Goal: Task Accomplishment & Management: Use online tool/utility

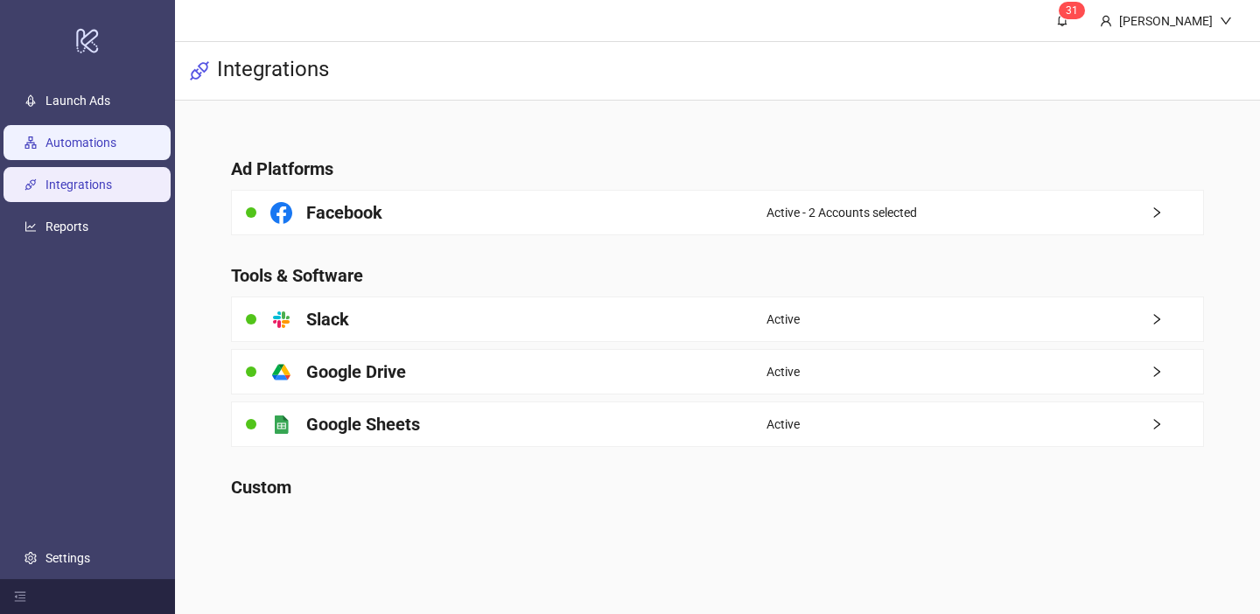
click at [116, 150] on link "Automations" at bounding box center [80, 143] width 71 height 14
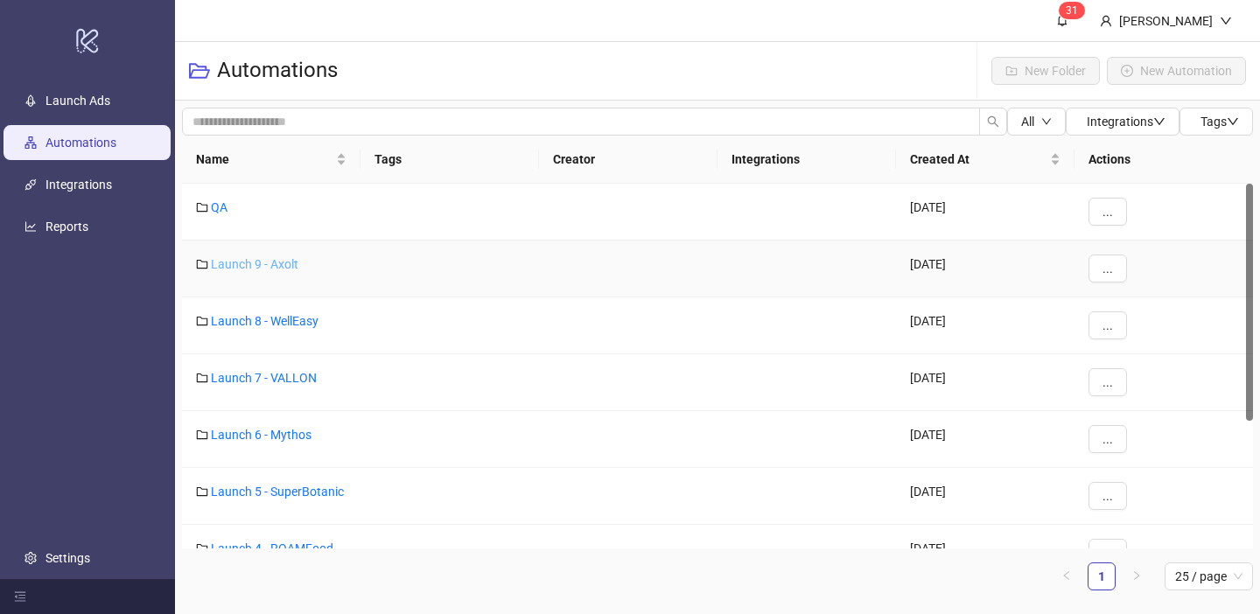
click at [264, 263] on link "Launch 9 - Axolt" at bounding box center [254, 264] width 87 height 14
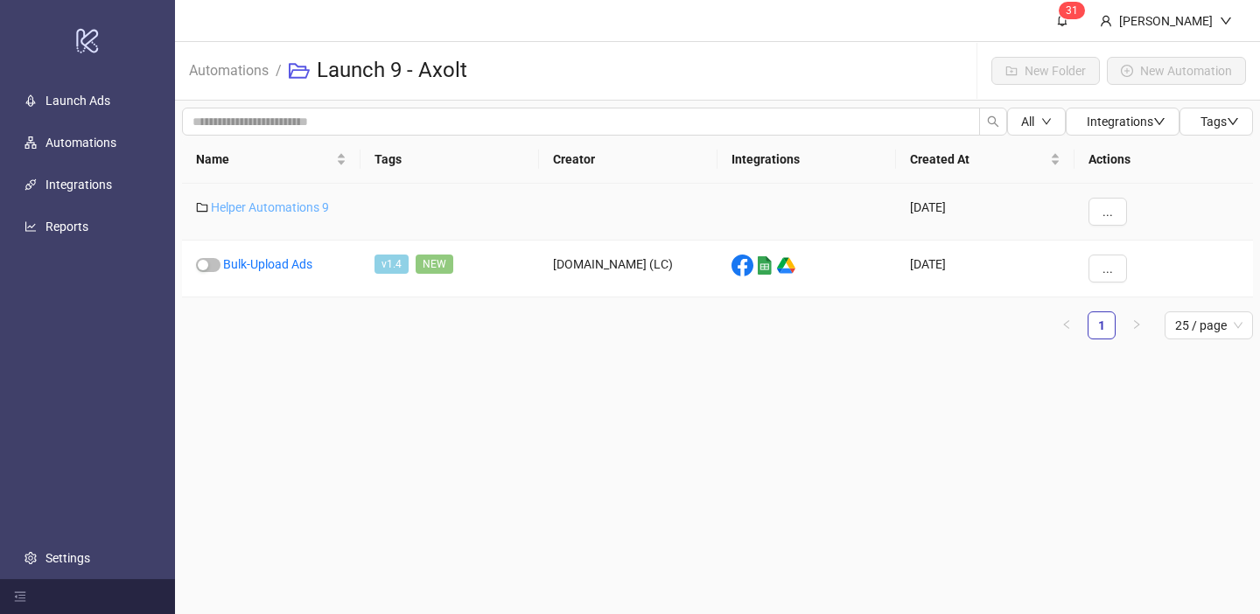
click at [281, 204] on link "Helper Automations 9" at bounding box center [270, 207] width 118 height 14
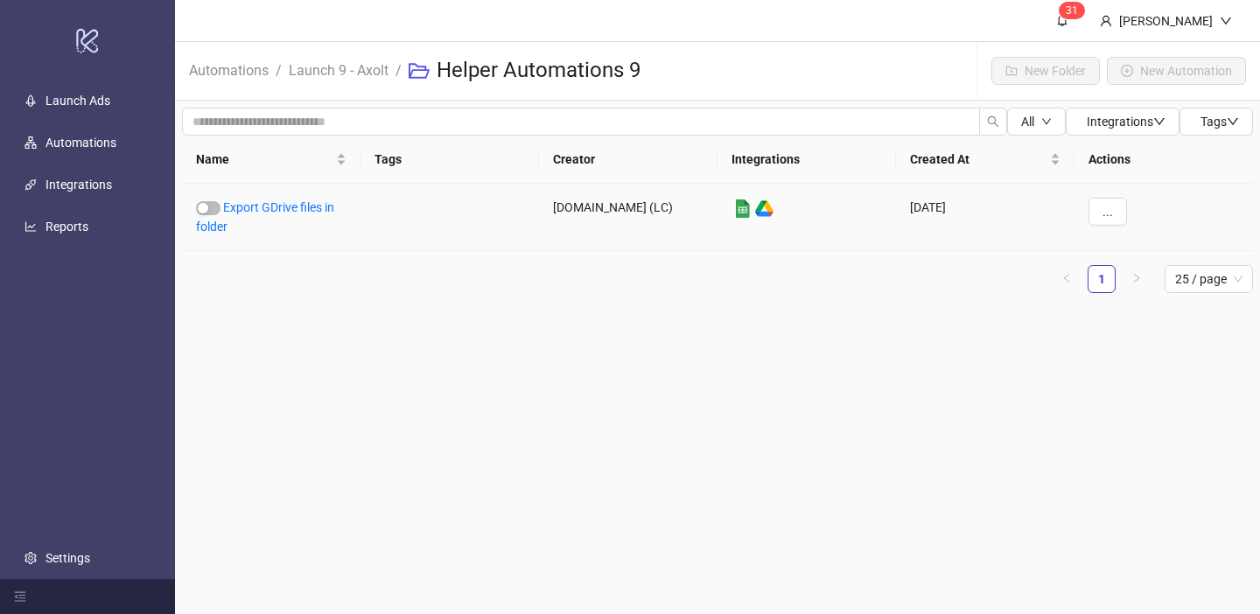
click at [281, 204] on link "Export GDrive files in folder" at bounding box center [265, 216] width 138 height 33
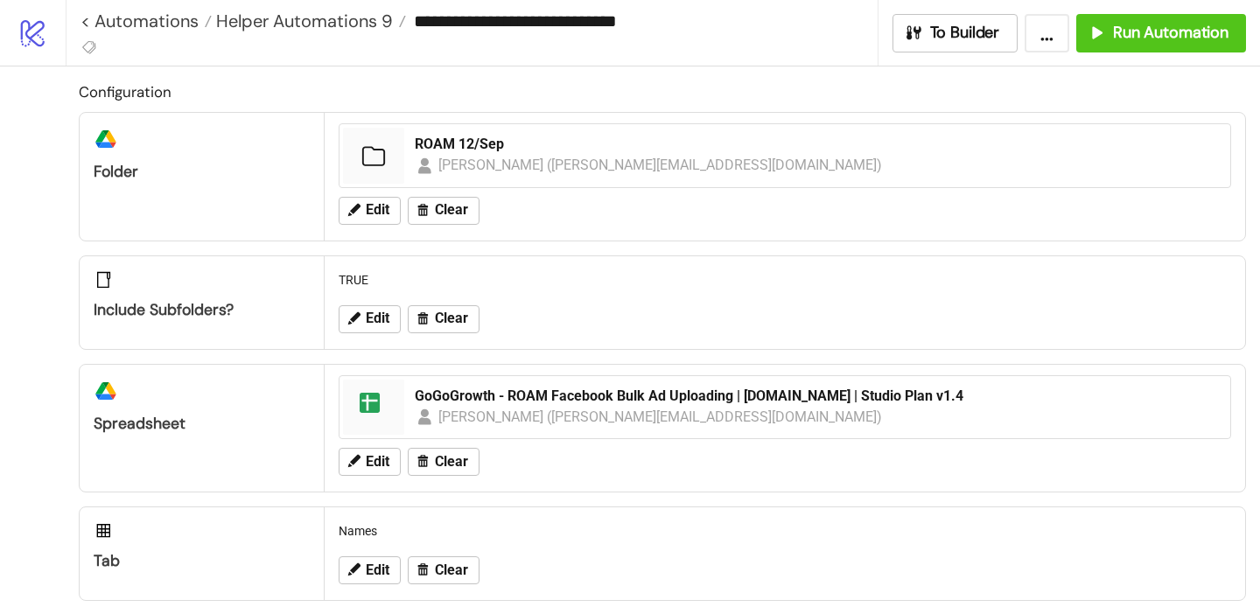
click at [332, 214] on div "Edit Clear" at bounding box center [785, 210] width 906 height 45
click at [350, 214] on icon at bounding box center [354, 209] width 12 height 12
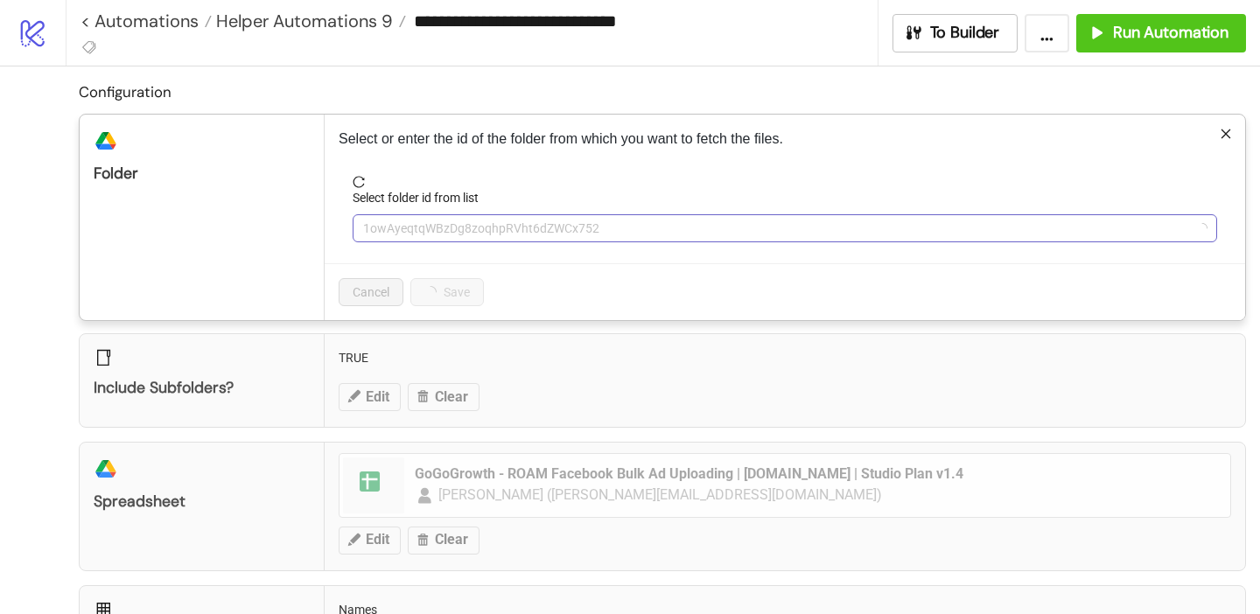
click at [409, 229] on span "1owAyeqtqWBzDg8zoqhpRVht6dZWCx752" at bounding box center [784, 228] width 843 height 26
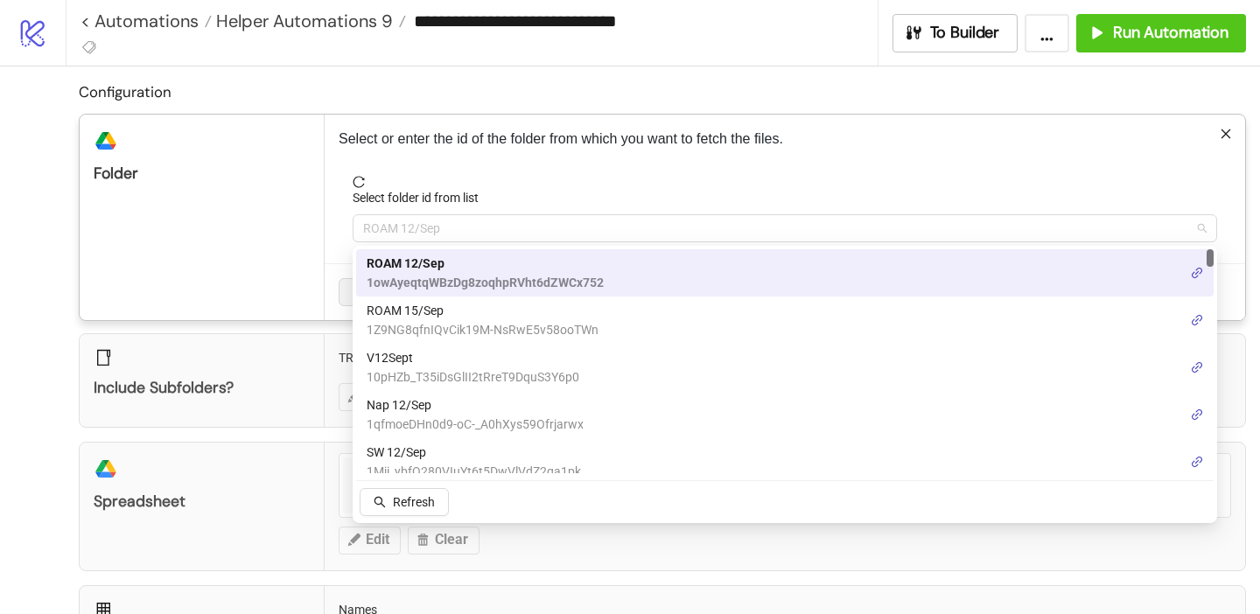
click at [409, 229] on span "ROAM 12/Sep" at bounding box center [784, 228] width 843 height 26
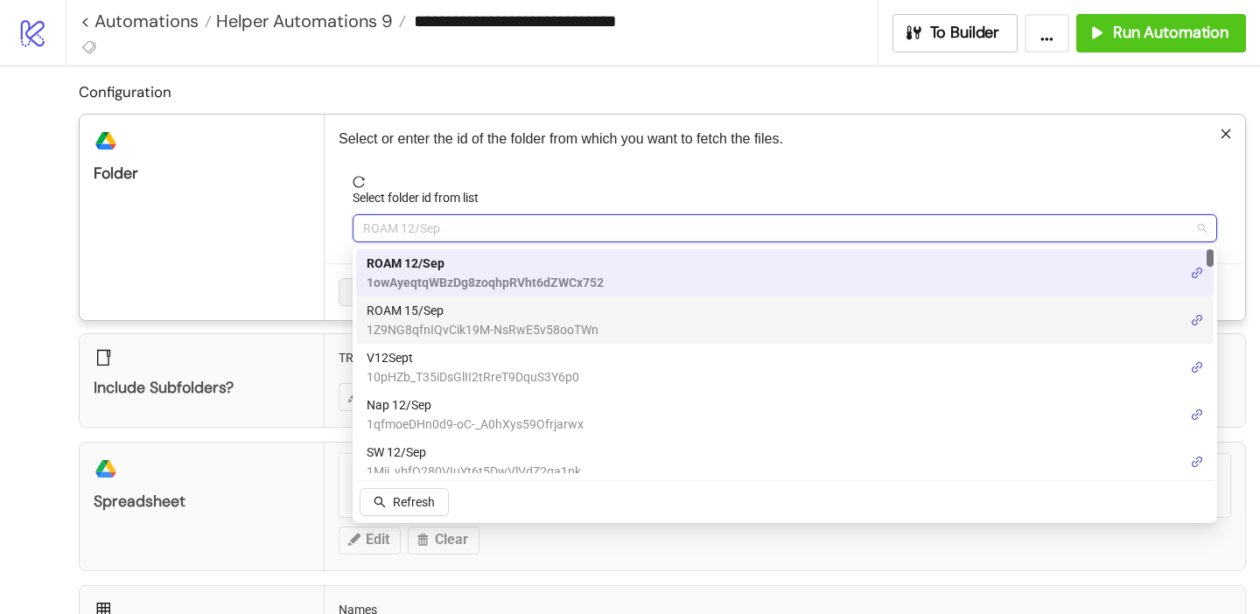
click at [425, 305] on span "ROAM 15/Sep" at bounding box center [483, 310] width 232 height 19
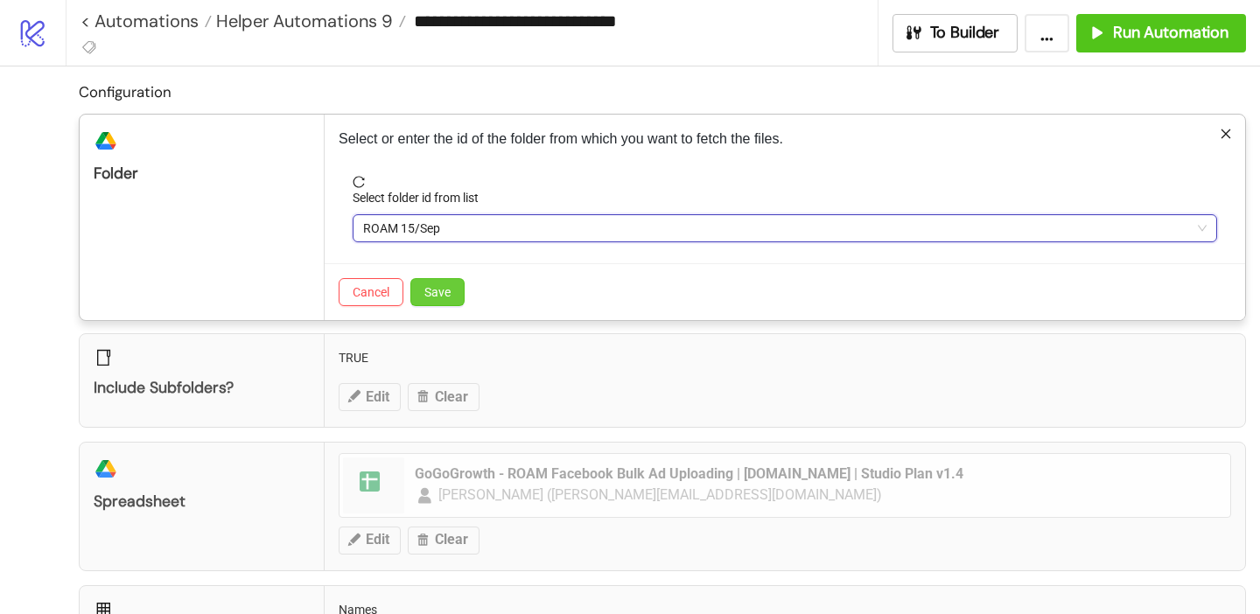
click at [440, 291] on span "Save" at bounding box center [437, 292] width 26 height 14
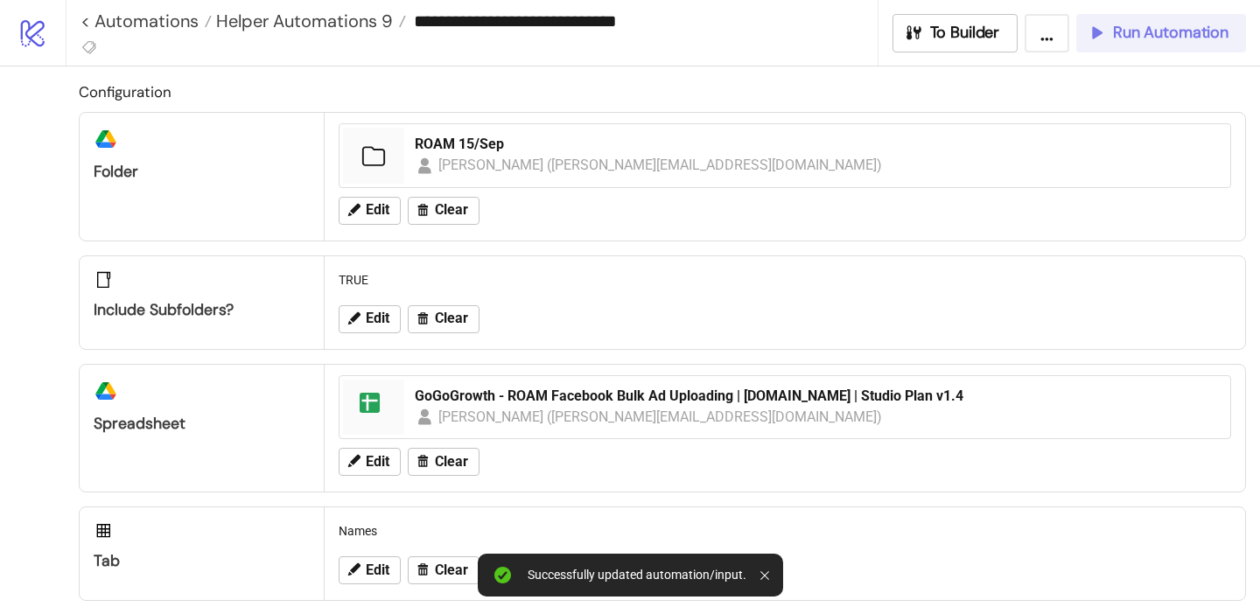
click at [1155, 42] on span "Run Automation" at bounding box center [1170, 33] width 115 height 20
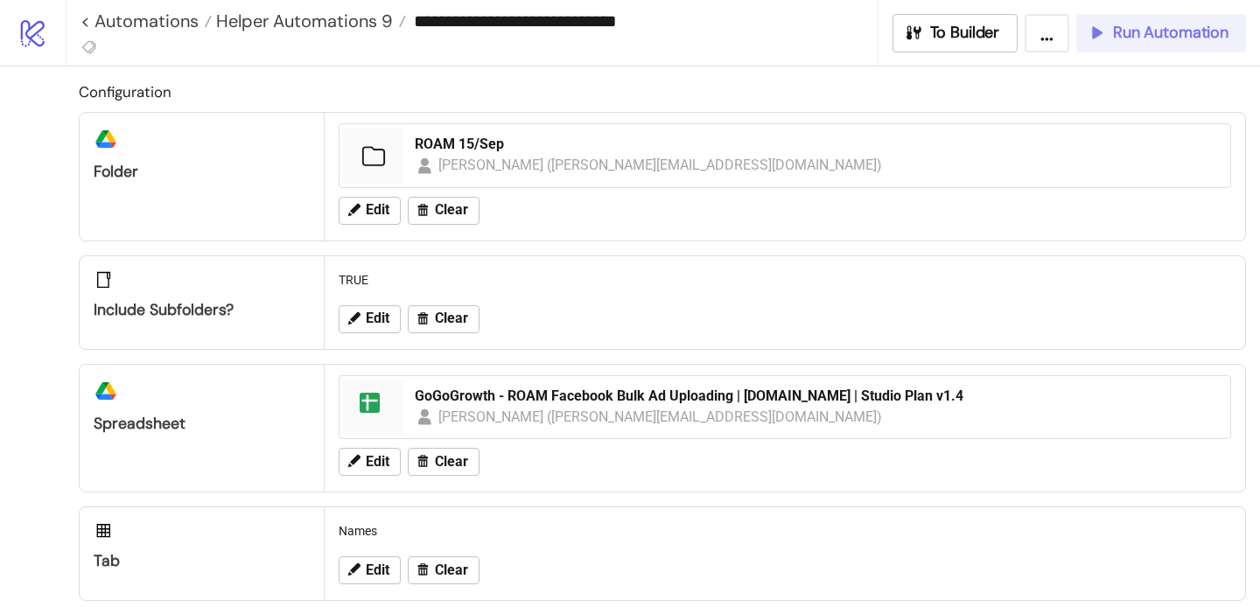
click at [1120, 23] on span "Run Automation" at bounding box center [1170, 33] width 115 height 20
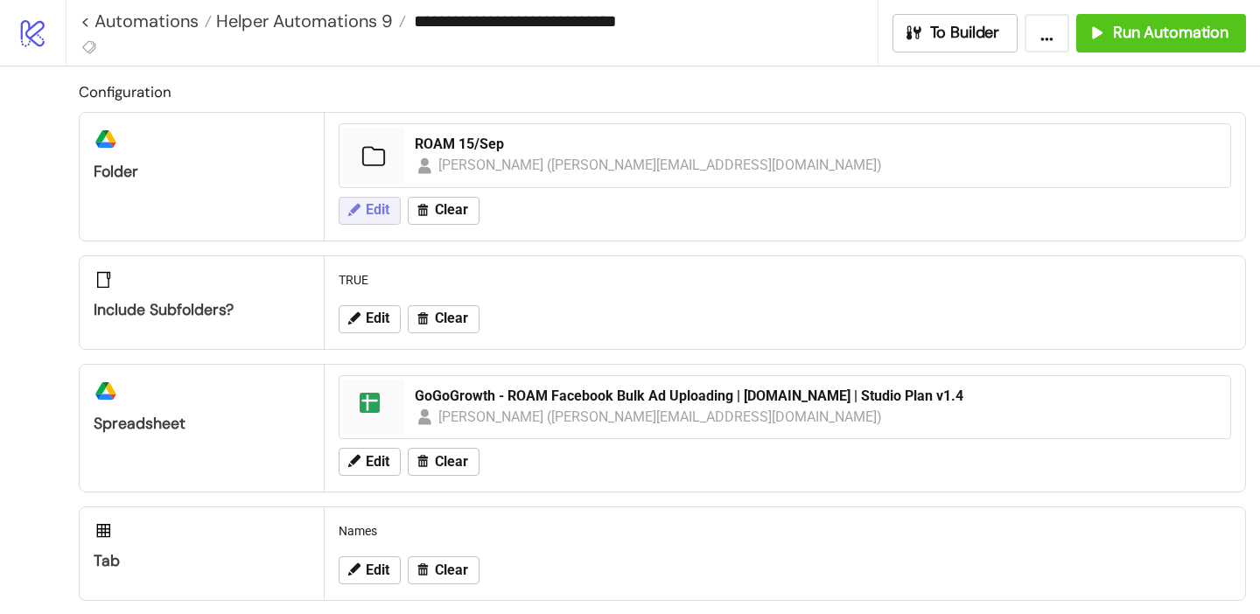
click at [356, 207] on icon at bounding box center [354, 209] width 12 height 12
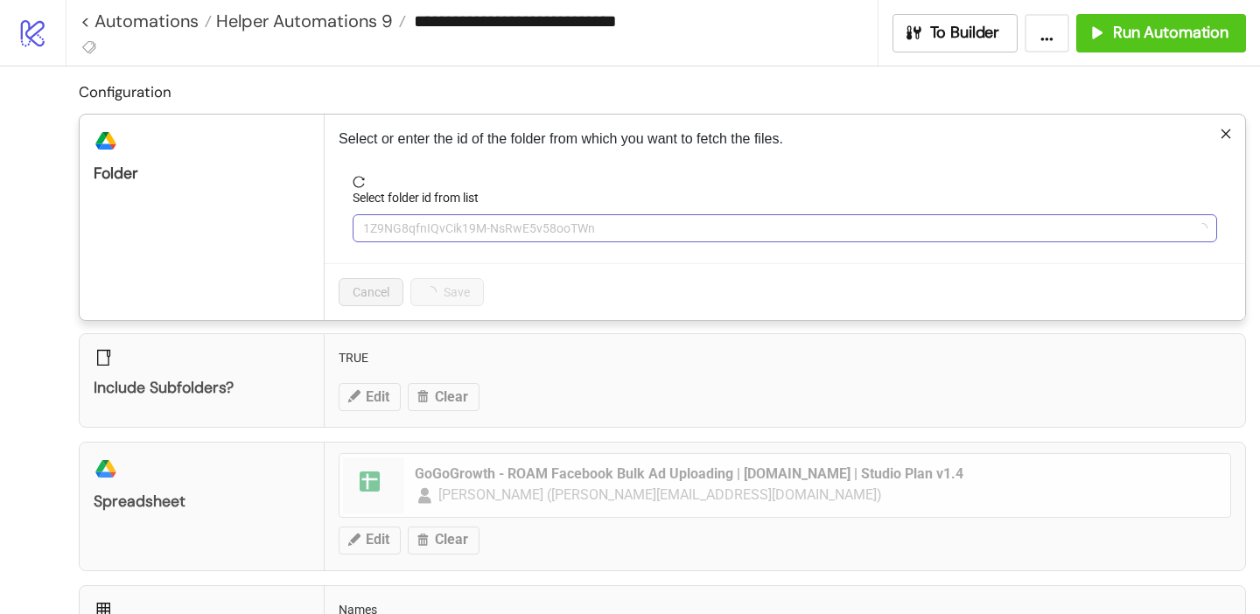
click at [387, 227] on span "1Z9NG8qfnIQvCik19M-NsRwE5v58ooTWn" at bounding box center [784, 228] width 843 height 26
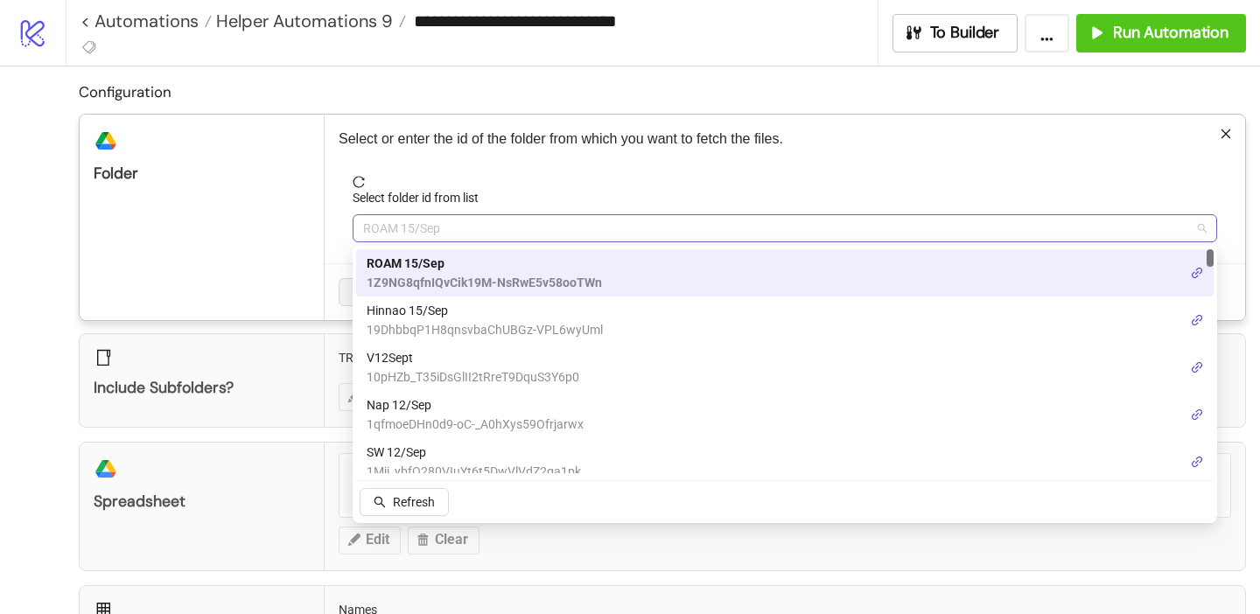
click at [388, 228] on span "ROAM 15/Sep" at bounding box center [784, 228] width 843 height 26
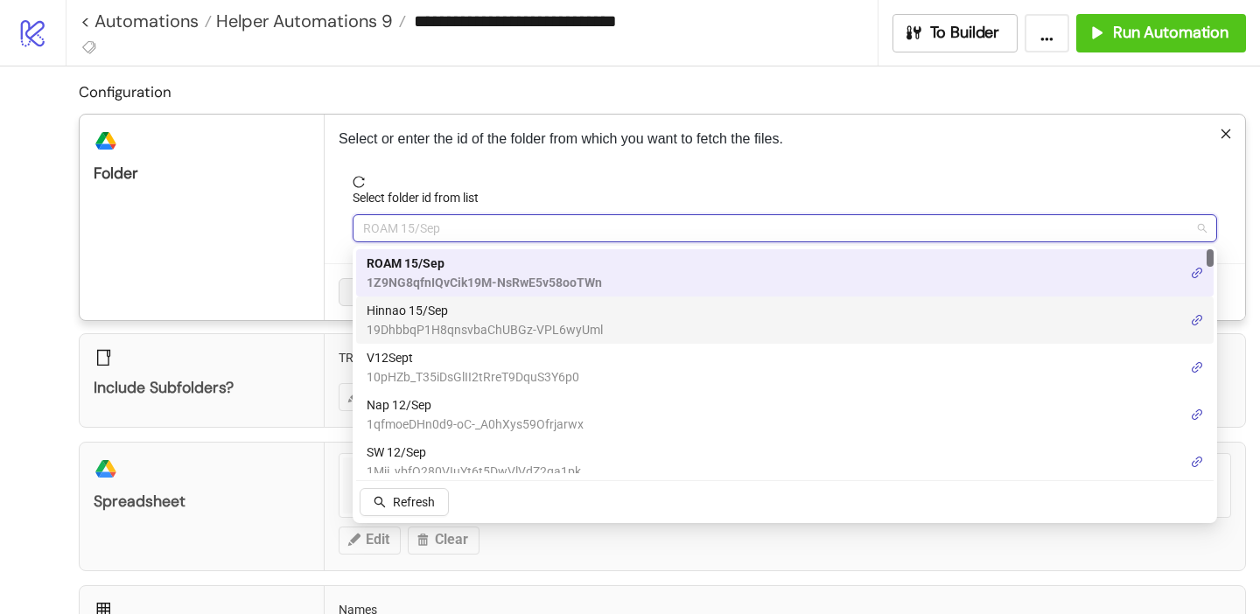
click at [416, 308] on span "Hinnao 15/Sep" at bounding box center [485, 310] width 236 height 19
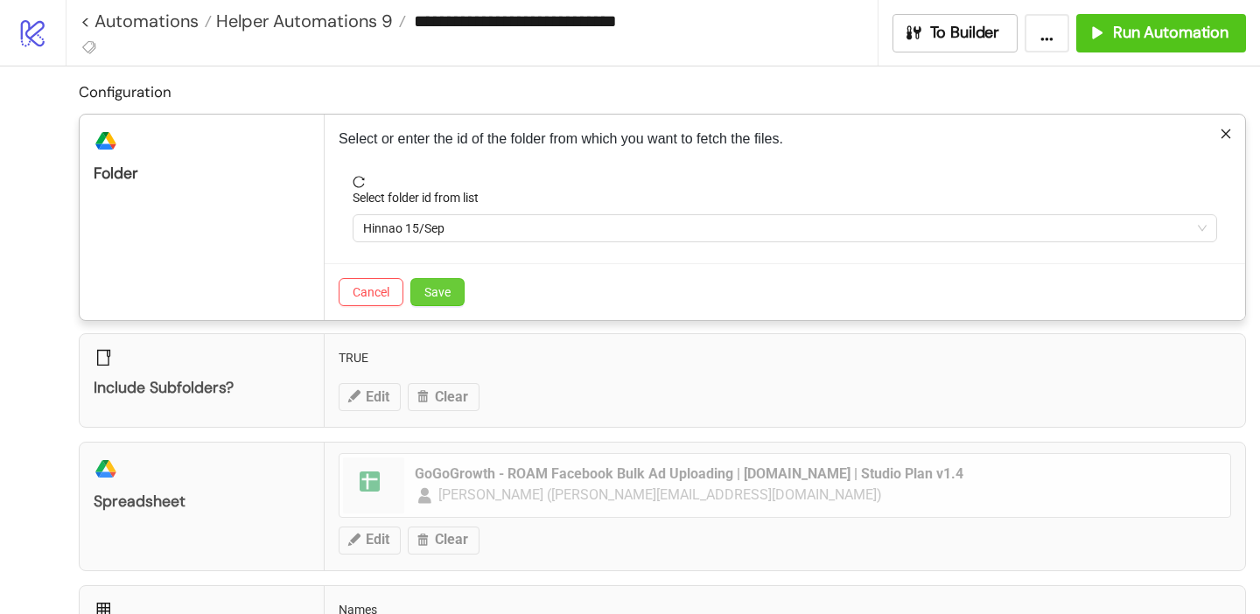
click at [416, 300] on button "Save" at bounding box center [437, 292] width 54 height 28
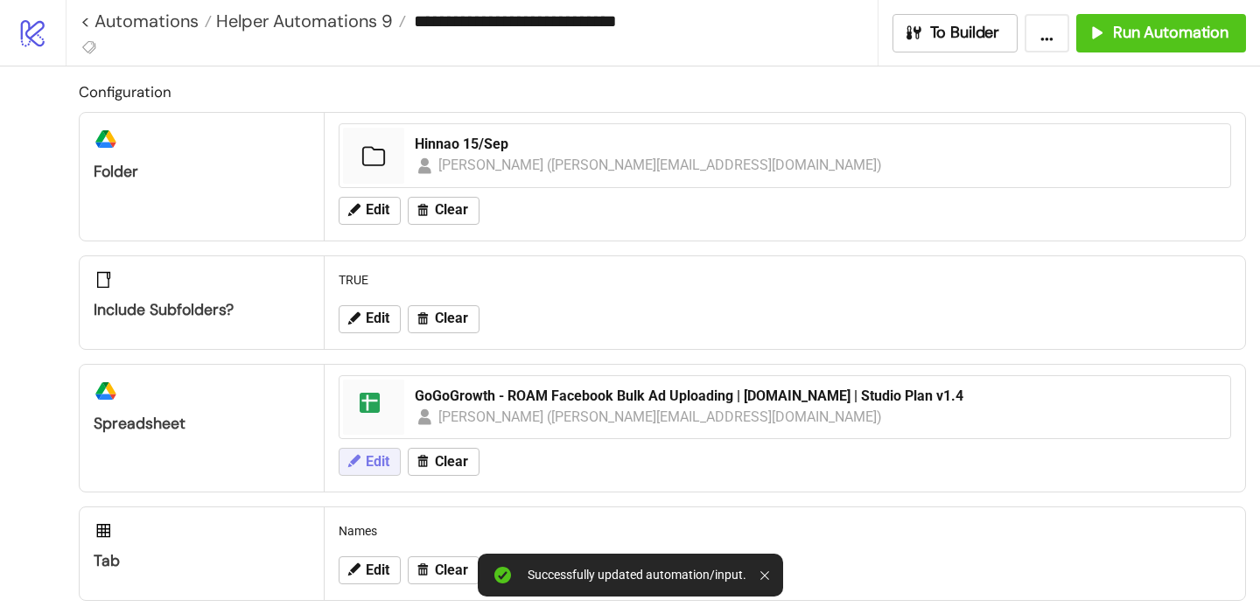
click at [383, 454] on span "Edit" at bounding box center [378, 462] width 24 height 16
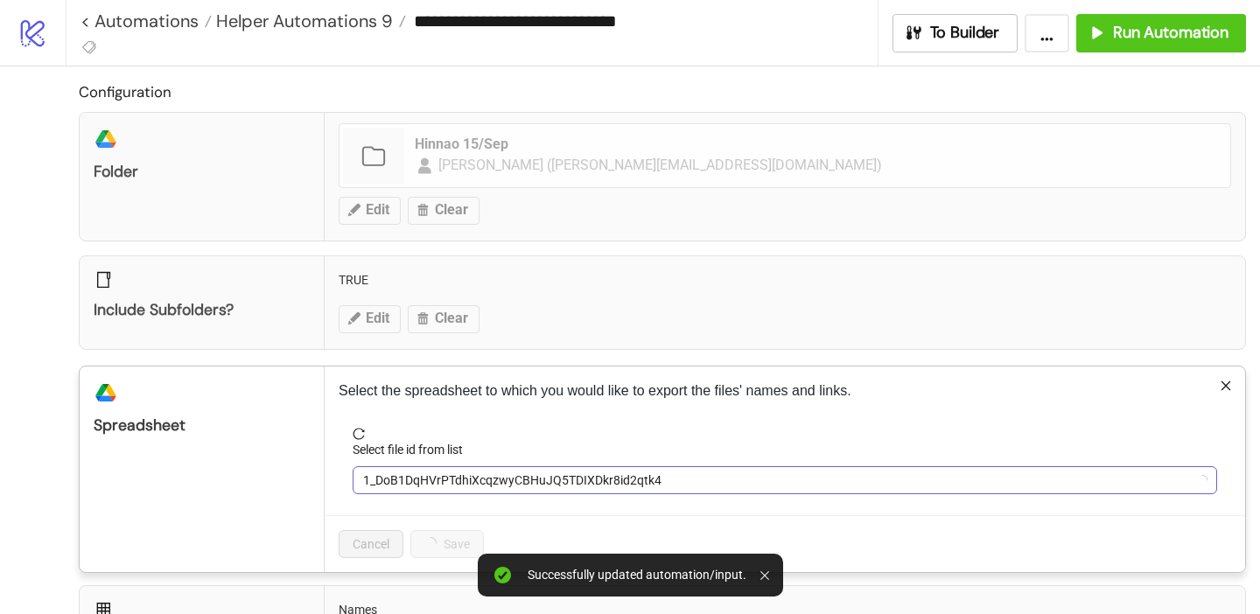
click at [410, 474] on span "1_DoB1DqHVrPTdhiXcqzwyCBHuJQ5TDIXDkr8id2qtk4" at bounding box center [784, 480] width 843 height 26
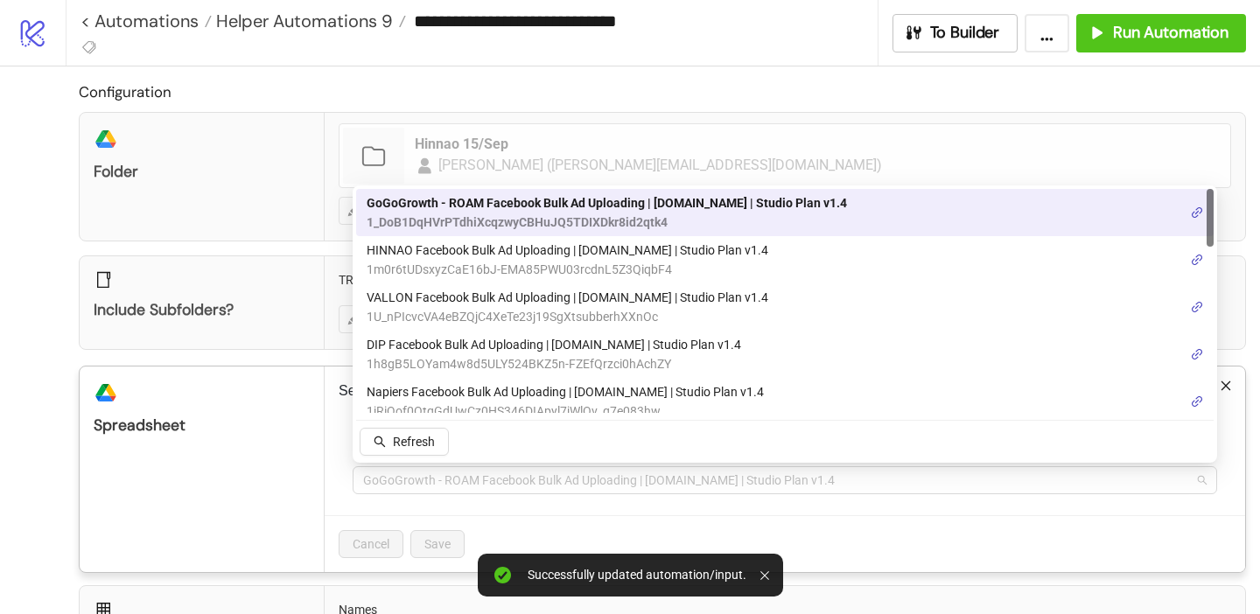
click at [410, 474] on span "GoGoGrowth - ROAM Facebook Bulk Ad Uploading | [DOMAIN_NAME] | Studio Plan v1.4" at bounding box center [784, 480] width 843 height 26
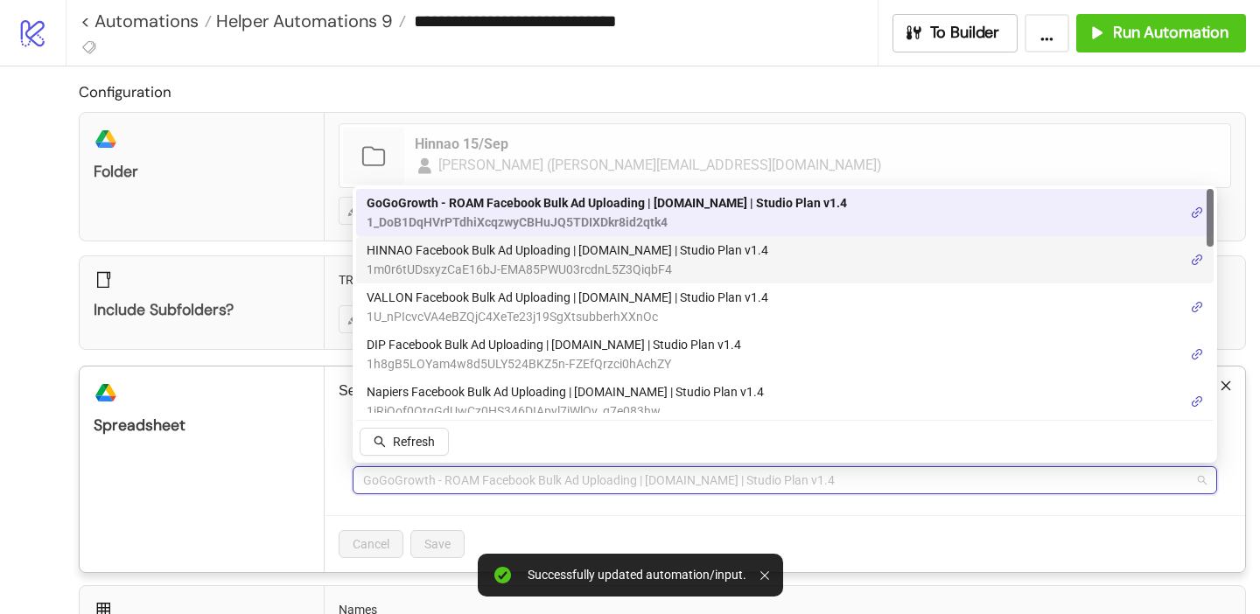
click at [437, 255] on span "HINNAO Facebook Bulk Ad Uploading | [DOMAIN_NAME] | Studio Plan v1.4" at bounding box center [568, 250] width 402 height 19
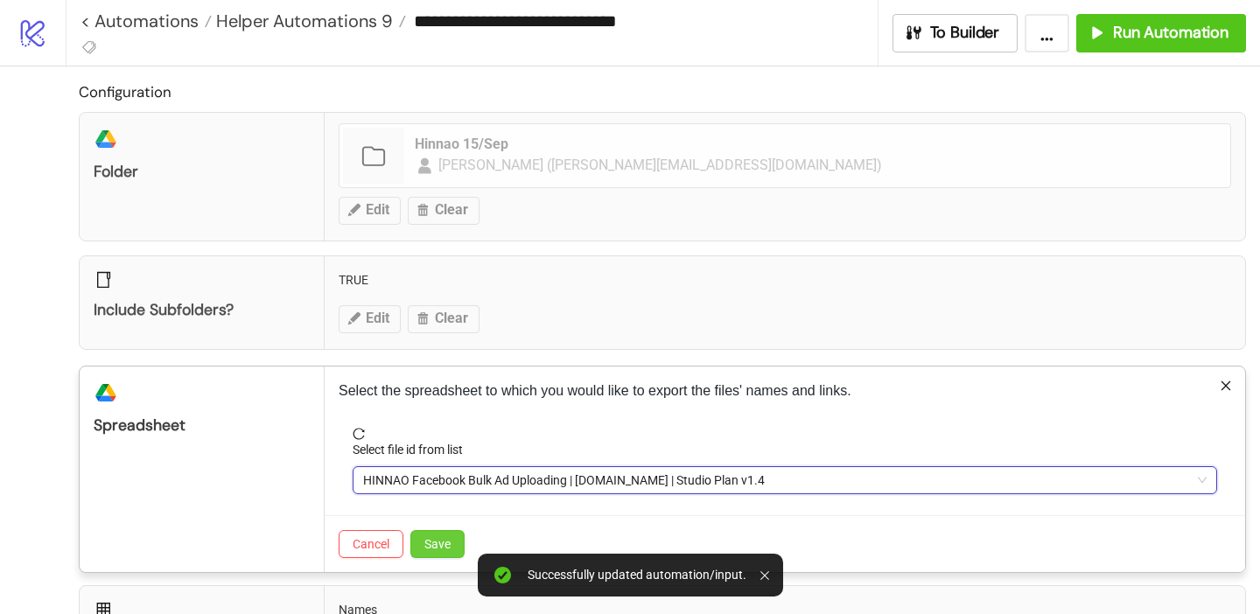
click at [444, 537] on span "Save" at bounding box center [437, 544] width 26 height 14
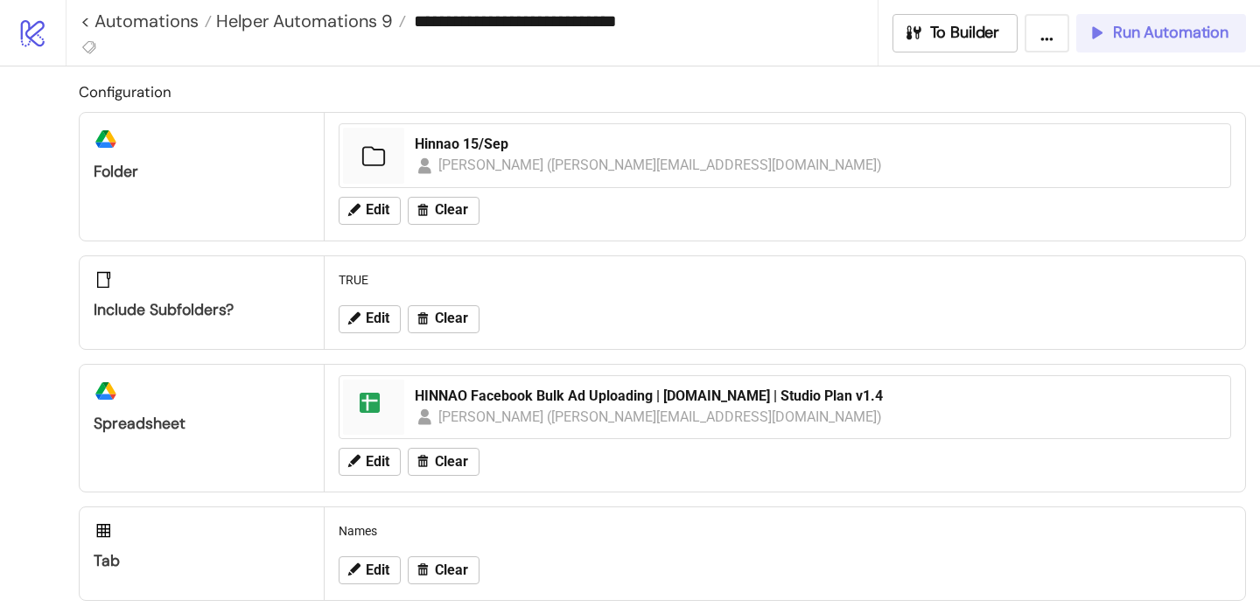
click at [1096, 33] on icon "button" at bounding box center [1095, 32] width 17 height 17
